Goal: Task Accomplishment & Management: Manage account settings

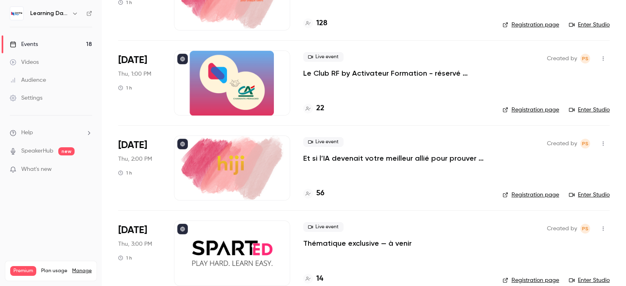
scroll to position [1312, 0]
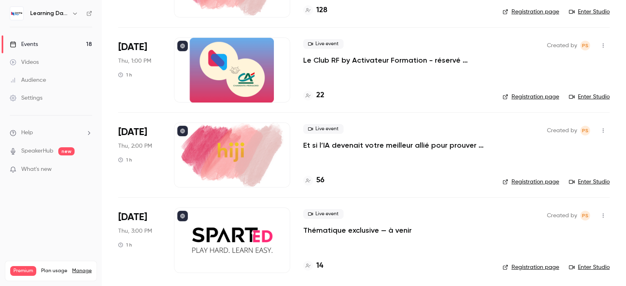
click at [322, 97] on h4 "22" at bounding box center [320, 95] width 8 height 11
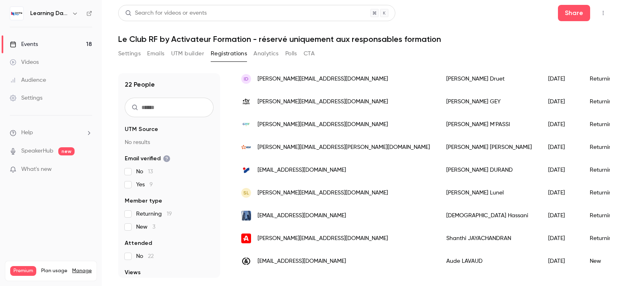
scroll to position [339, 0]
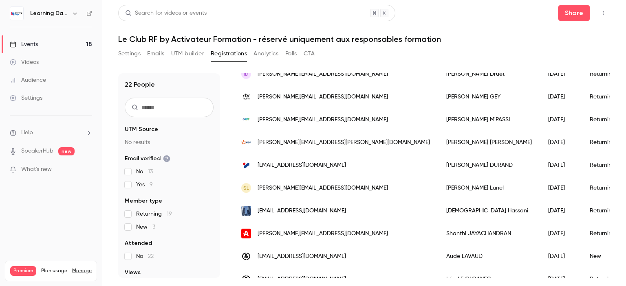
click at [38, 62] on div "Videos" at bounding box center [24, 62] width 29 height 8
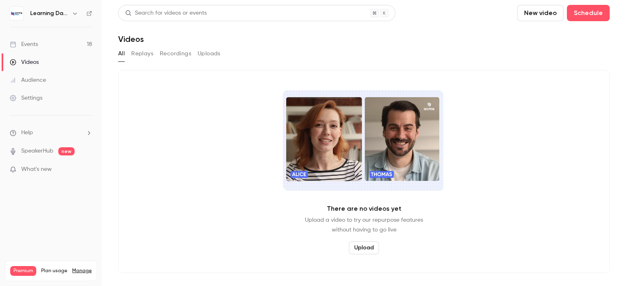
click at [52, 49] on link "Events 18" at bounding box center [51, 44] width 102 height 18
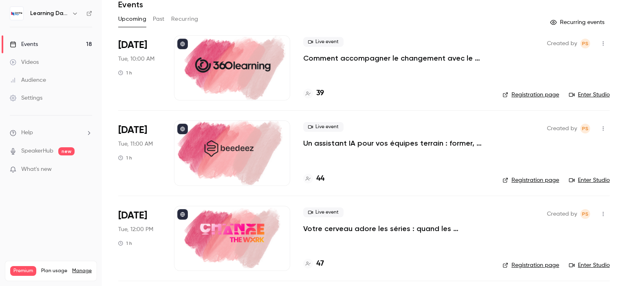
scroll to position [25, 0]
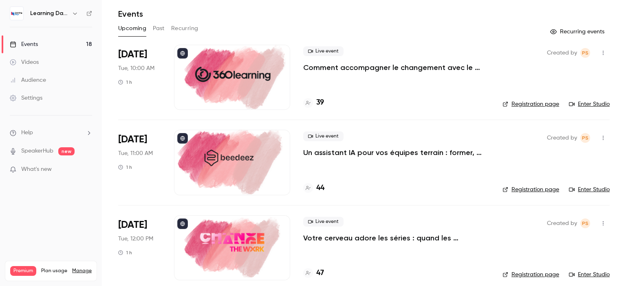
click at [436, 152] on p "Un assistant IA pour vos équipes terrain : former, accompagner et transformer l…" at bounding box center [396, 153] width 186 height 10
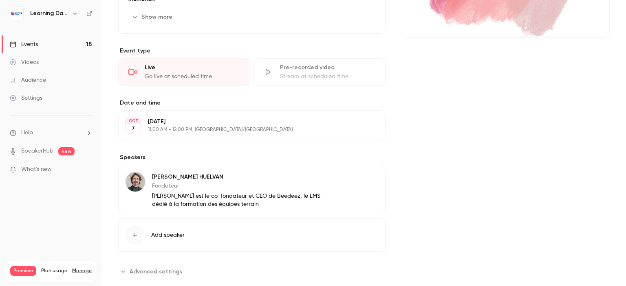
scroll to position [163, 0]
drag, startPoint x: 626, startPoint y: 37, endPoint x: 623, endPoint y: 133, distance: 95.8
click at [623, 133] on main "Search for videos or events Share Un assistant IA pour vos équipes terrain : fo…" at bounding box center [364, 143] width 524 height 286
click at [357, 174] on button "Edit" at bounding box center [364, 178] width 30 height 13
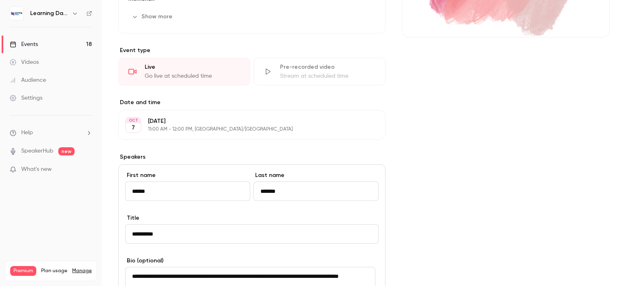
drag, startPoint x: 233, startPoint y: 189, endPoint x: 106, endPoint y: 190, distance: 127.2
click at [106, 190] on main "Search for videos or events Share Un assistant IA pour vos équipes terrain : fo…" at bounding box center [364, 143] width 524 height 286
type input "*****"
paste input "*********"
type input "**********"
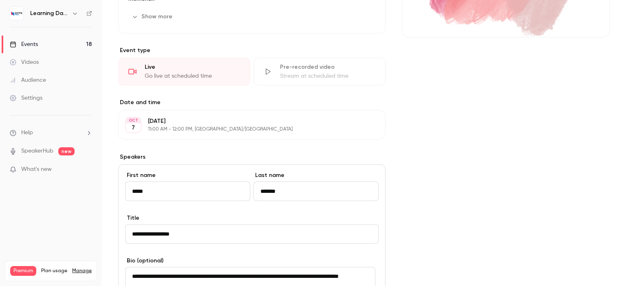
drag, startPoint x: 292, startPoint y: 186, endPoint x: 156, endPoint y: 158, distance: 139.0
paste input
type input "*******"
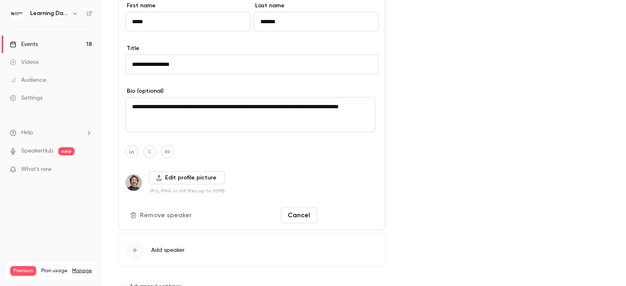
click at [341, 213] on button "Save changes" at bounding box center [349, 215] width 58 height 16
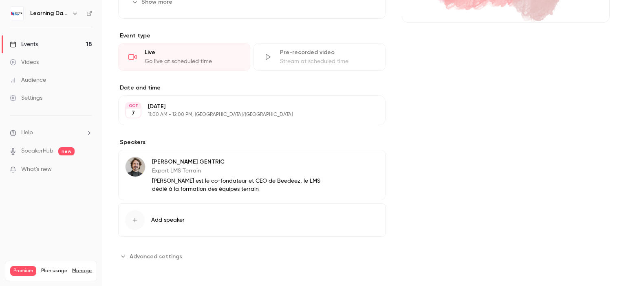
click at [141, 163] on img at bounding box center [136, 167] width 20 height 20
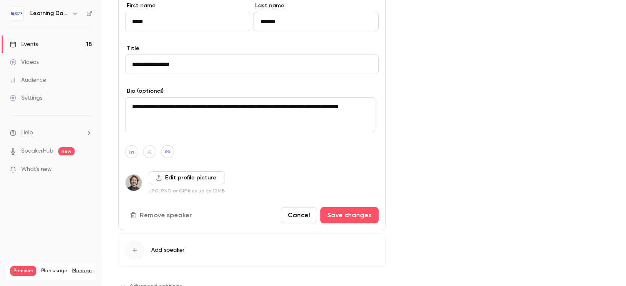
click at [170, 179] on label "Edit profile picture" at bounding box center [187, 178] width 76 height 13
click at [0, 0] on input "Edit profile picture" at bounding box center [0, 0] width 0 height 0
click at [193, 172] on label "Edit profile picture" at bounding box center [187, 178] width 76 height 13
click at [0, 0] on input "Edit profile picture" at bounding box center [0, 0] width 0 height 0
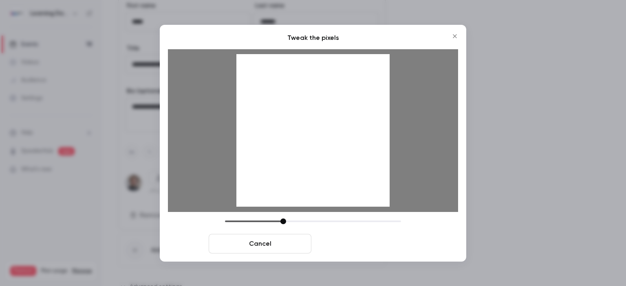
click at [385, 242] on button "Crop and save" at bounding box center [366, 244] width 103 height 20
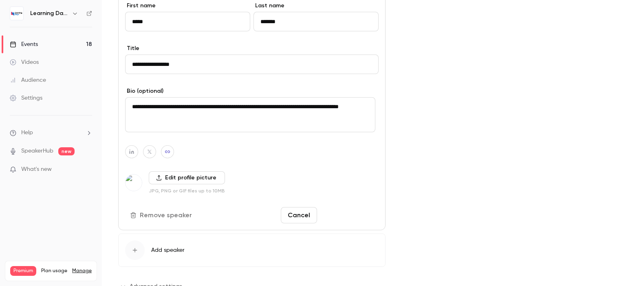
click at [351, 218] on button "Save changes" at bounding box center [349, 215] width 58 height 16
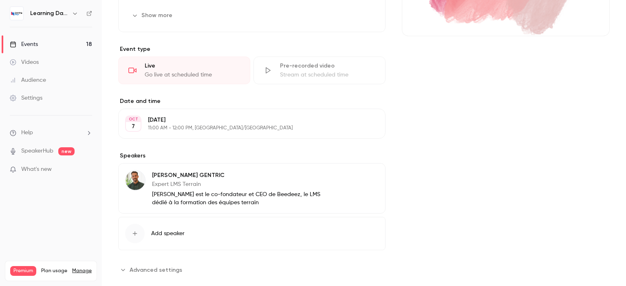
scroll to position [165, 0]
click at [245, 197] on p "Julien Huelvan est le co-fondateur et CEO de Beedeez, le LMS dédié à la formati…" at bounding box center [242, 198] width 181 height 16
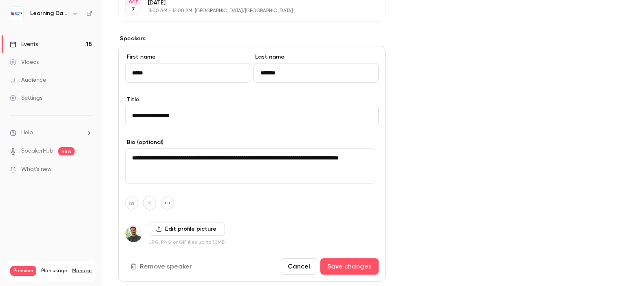
scroll to position [288, 0]
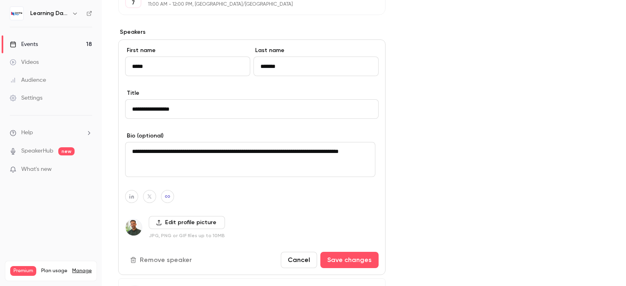
drag, startPoint x: 212, startPoint y: 163, endPoint x: 3, endPoint y: 161, distance: 209.1
click at [3, 161] on div "Learning Days Events 18 Videos Audience Settings Help SpeakerHub new What's new…" at bounding box center [313, 143] width 626 height 286
click at [202, 164] on textarea "**********" at bounding box center [250, 159] width 250 height 35
drag, startPoint x: 194, startPoint y: 161, endPoint x: 106, endPoint y: 141, distance: 90.2
click at [106, 141] on main "Search for videos or events Share Un assistant IA pour vos équipes terrain : fo…" at bounding box center [364, 143] width 524 height 286
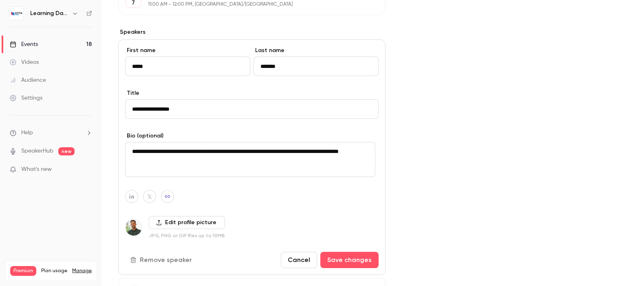
paste textarea
type textarea "**********"
click at [344, 256] on button "Save changes" at bounding box center [349, 260] width 58 height 16
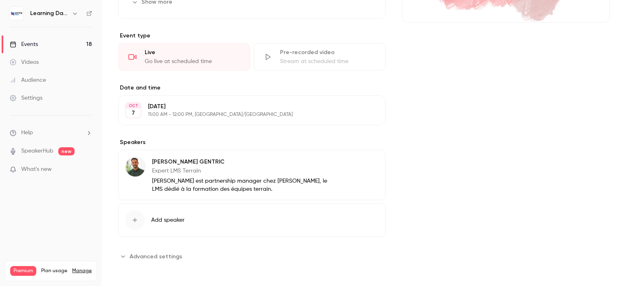
scroll to position [0, 0]
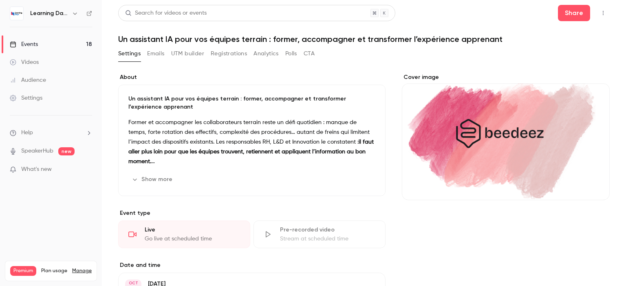
click at [43, 40] on link "Events 18" at bounding box center [51, 44] width 102 height 18
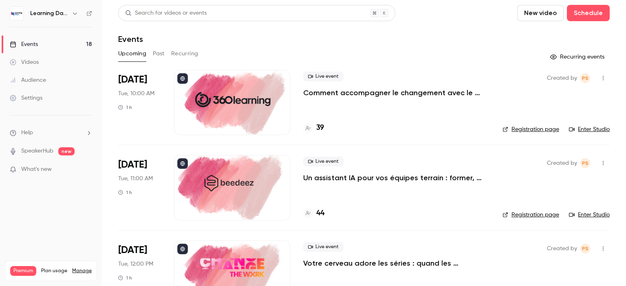
click at [66, 15] on h6 "Learning Days" at bounding box center [49, 13] width 38 height 8
click at [82, 11] on div "Learning Days" at bounding box center [51, 14] width 82 height 14
click at [86, 13] on icon at bounding box center [89, 14] width 6 height 6
